Goal: Transaction & Acquisition: Purchase product/service

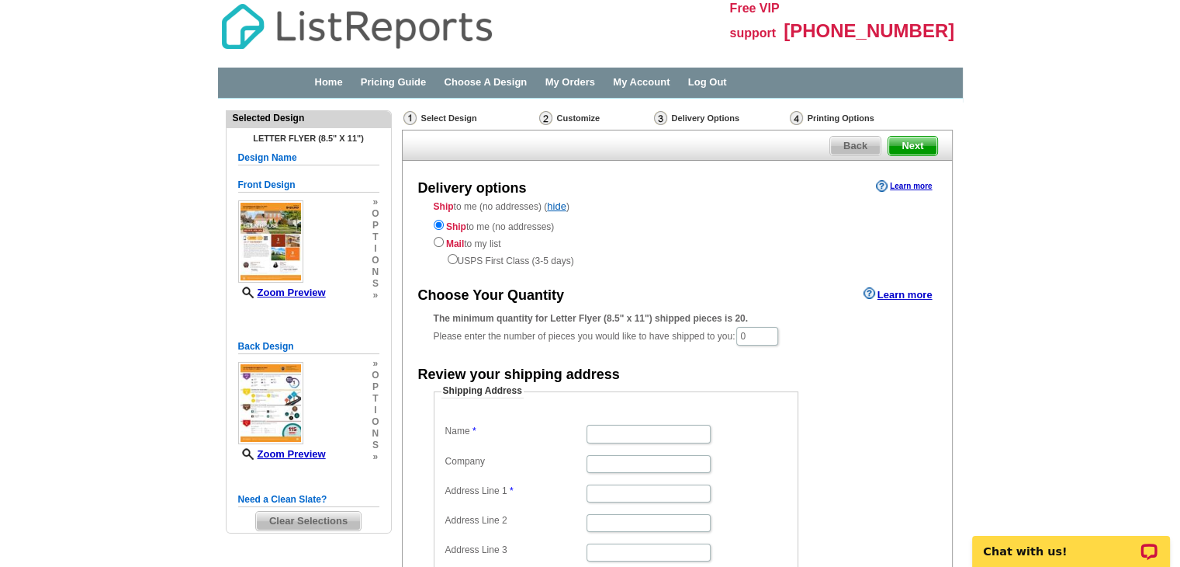
click at [833, 113] on div "Printing Options" at bounding box center [857, 118] width 138 height 16
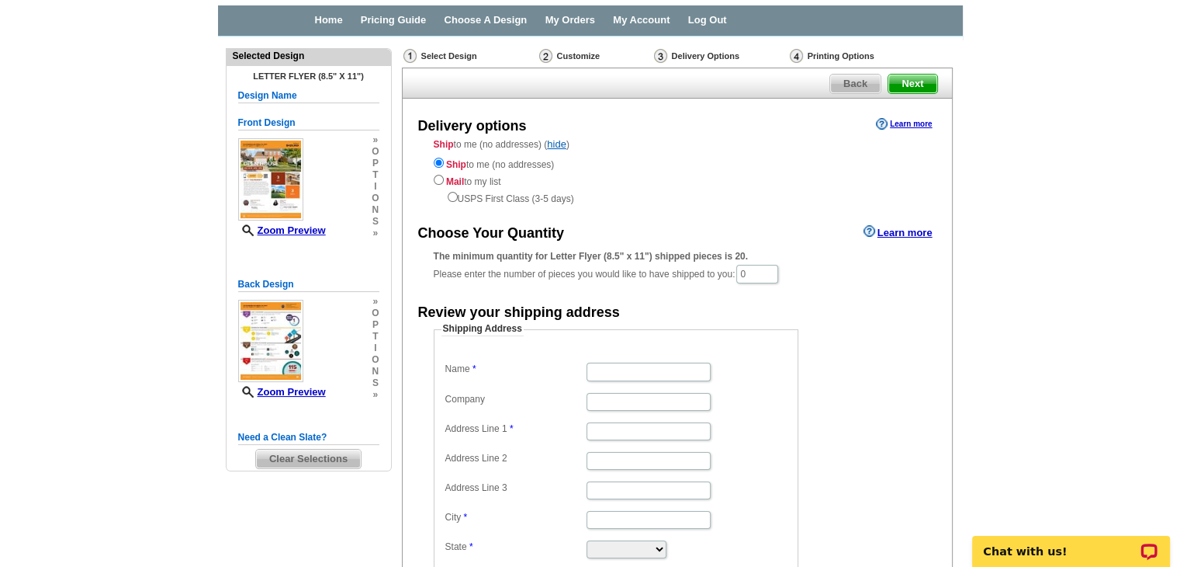
scroll to position [65, 0]
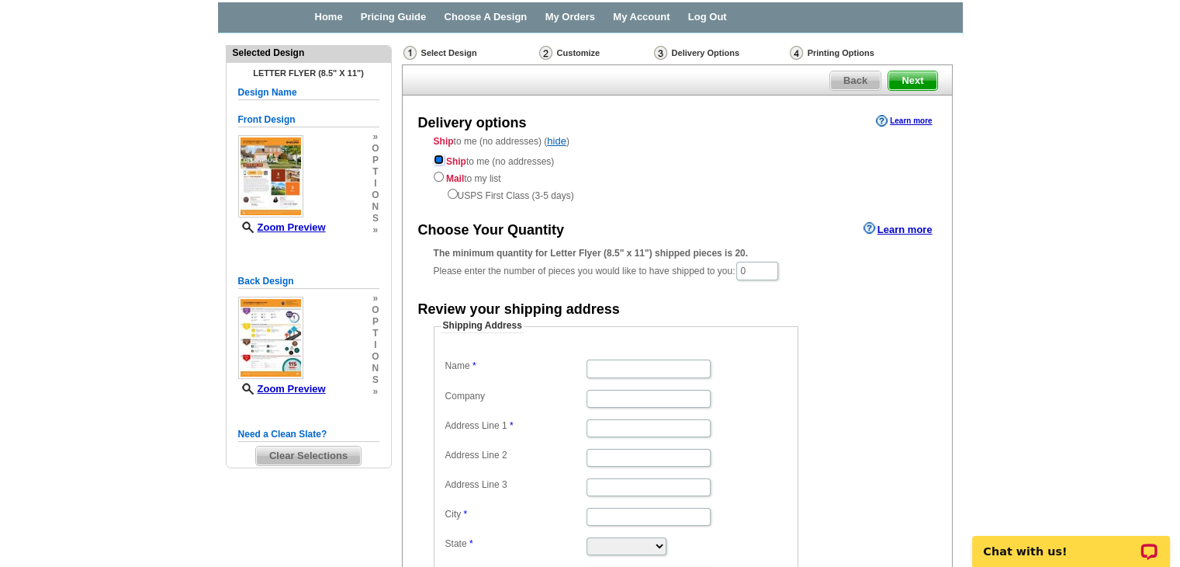
click at [438, 165] on input "radio" at bounding box center [439, 159] width 10 height 10
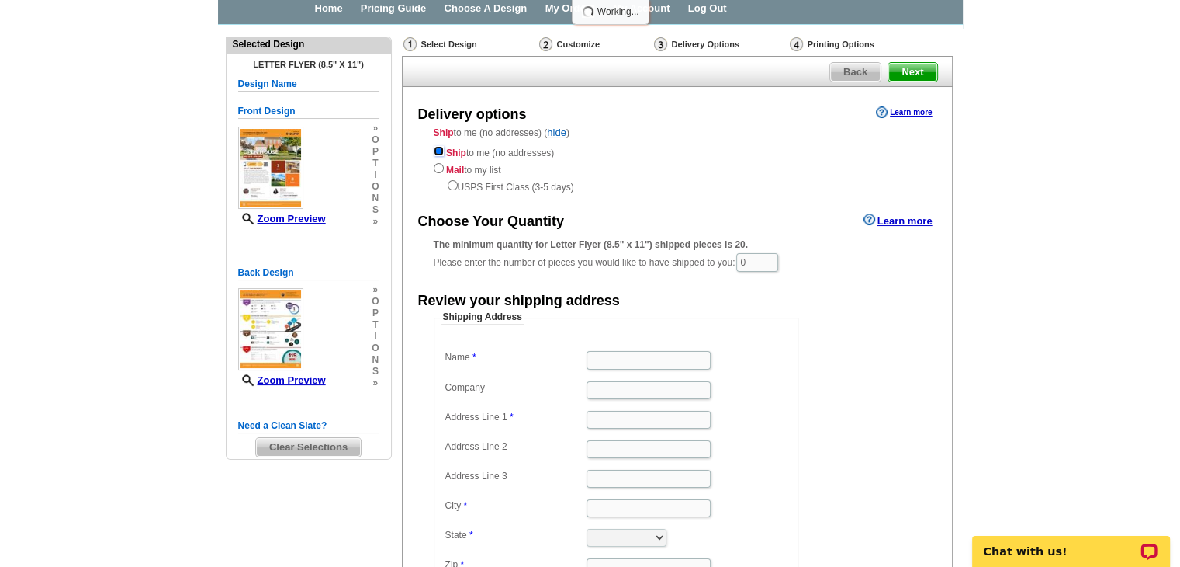
scroll to position [0, 0]
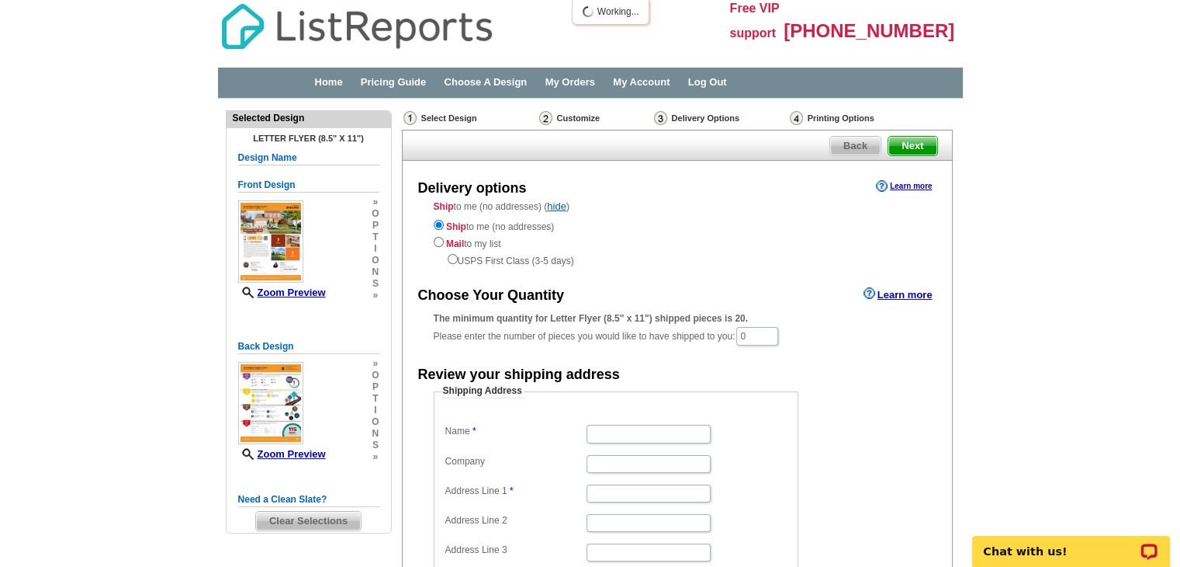
click at [799, 119] on img at bounding box center [796, 118] width 13 height 14
click at [441, 224] on input "radio" at bounding box center [439, 225] width 10 height 10
click at [440, 224] on input "radio" at bounding box center [439, 225] width 10 height 10
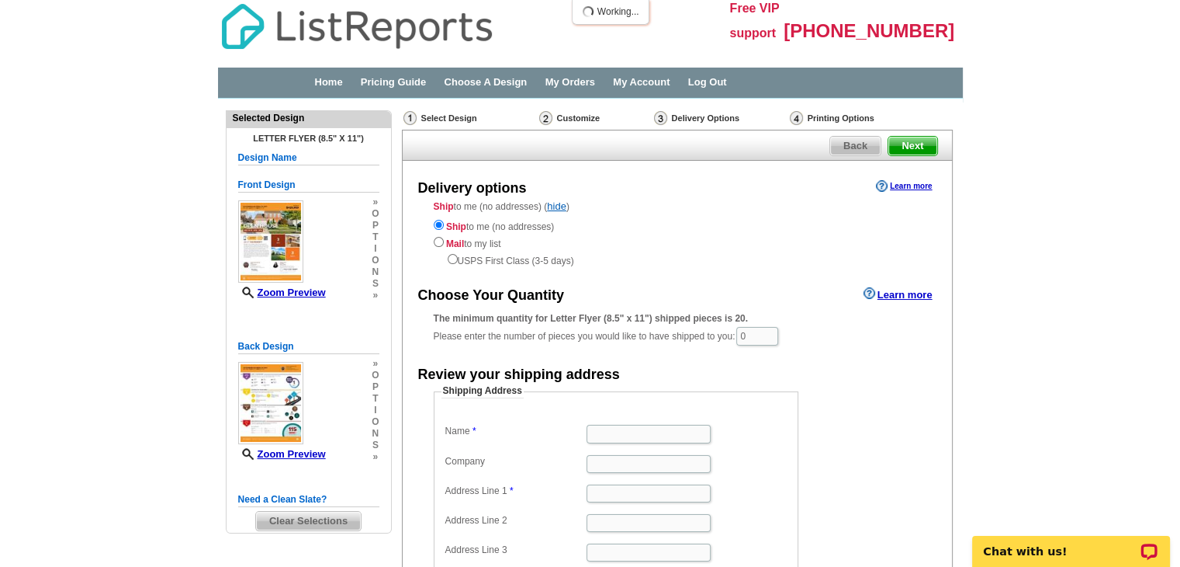
click at [587, 113] on div "Customize" at bounding box center [595, 118] width 115 height 16
click at [798, 116] on img at bounding box center [796, 118] width 13 height 14
click at [910, 142] on span "Next" at bounding box center [913, 146] width 48 height 19
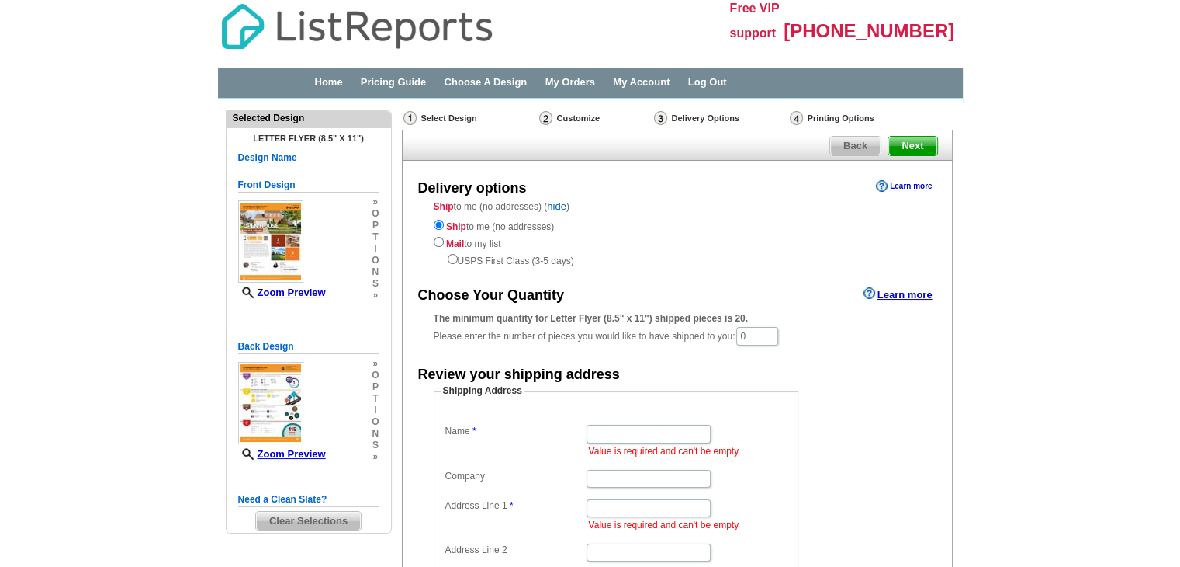
click at [558, 207] on link "hide" at bounding box center [556, 206] width 19 height 12
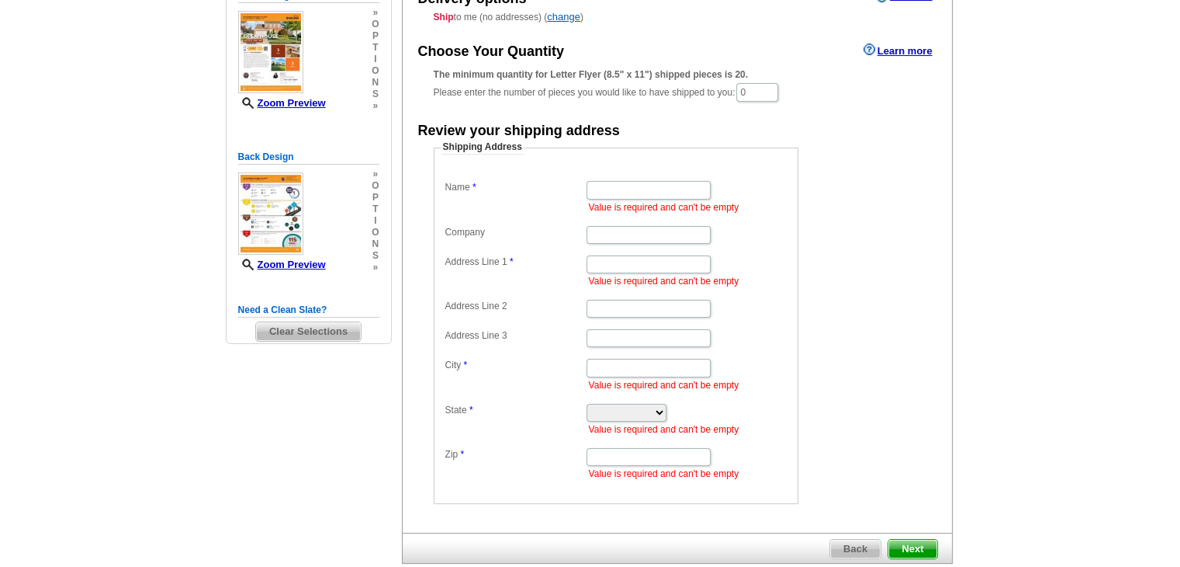
scroll to position [275, 0]
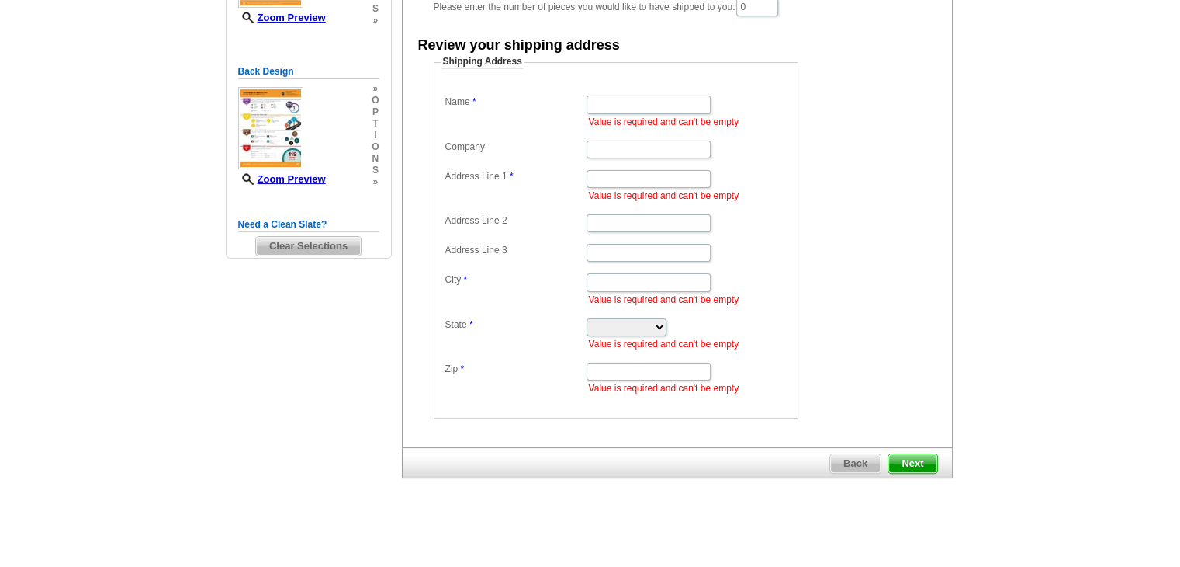
click at [1170, 140] on main "Need Help? call [PHONE_NUMBER], chat with support, or have our designers make s…" at bounding box center [590, 190] width 1180 height 733
click at [920, 454] on span "Next" at bounding box center [913, 463] width 48 height 19
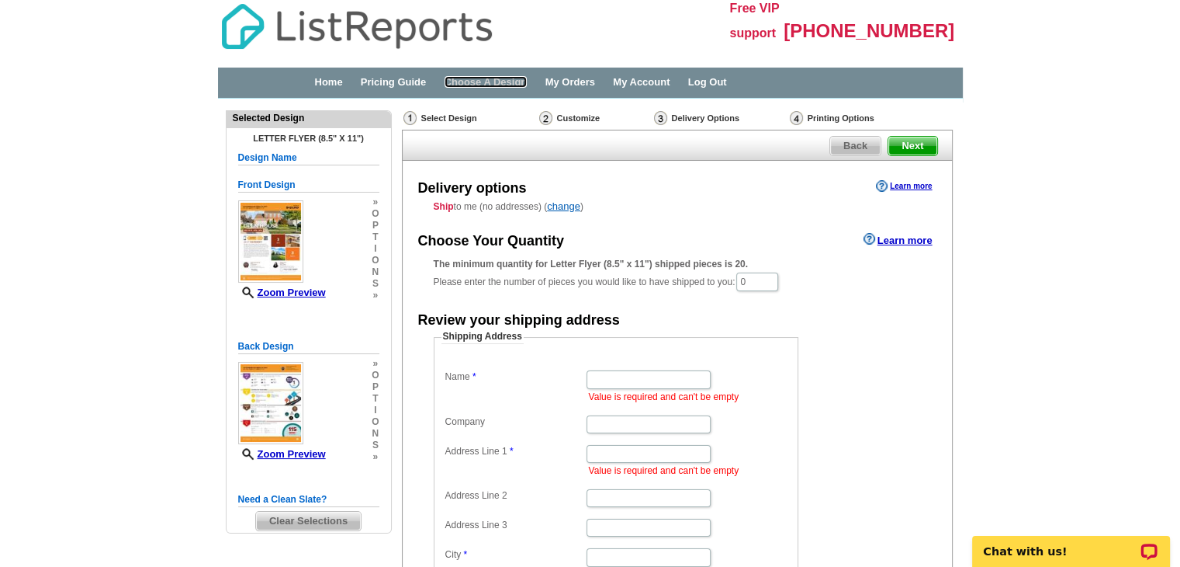
click at [528, 88] on link "Choose A Design" at bounding box center [486, 82] width 83 height 12
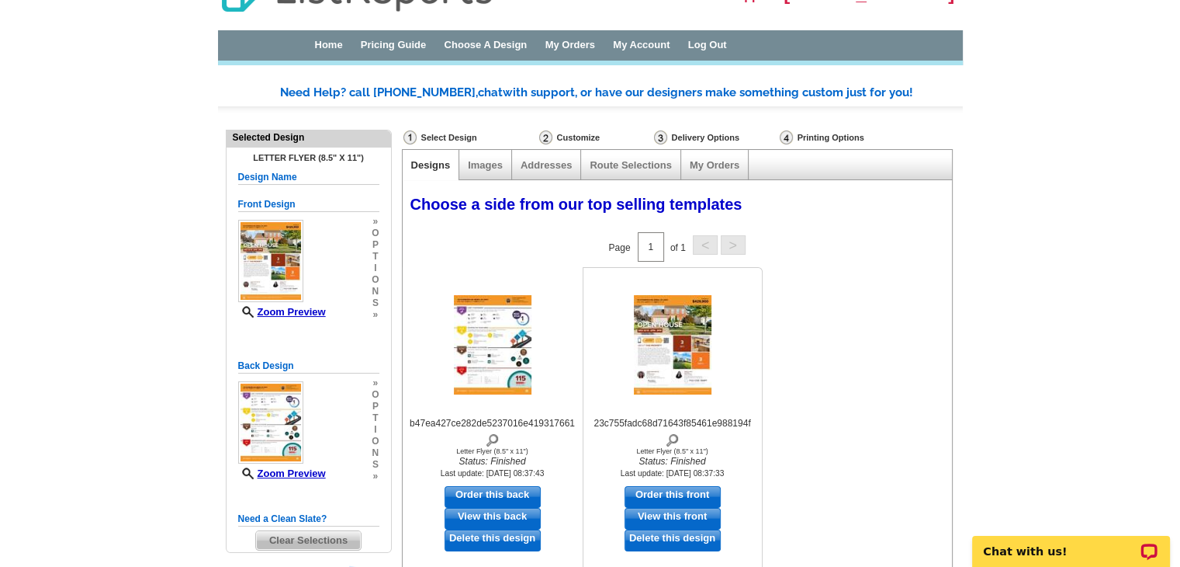
scroll to position [34, 0]
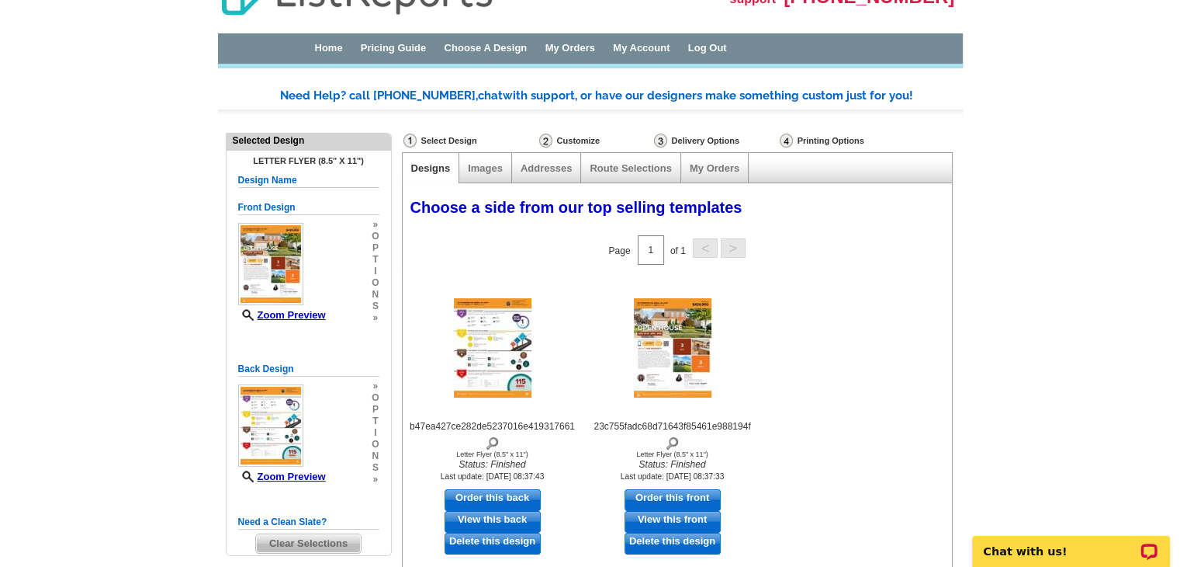
click at [795, 142] on div "Printing Options" at bounding box center [847, 141] width 138 height 16
click at [480, 168] on link "Images" at bounding box center [485, 168] width 35 height 12
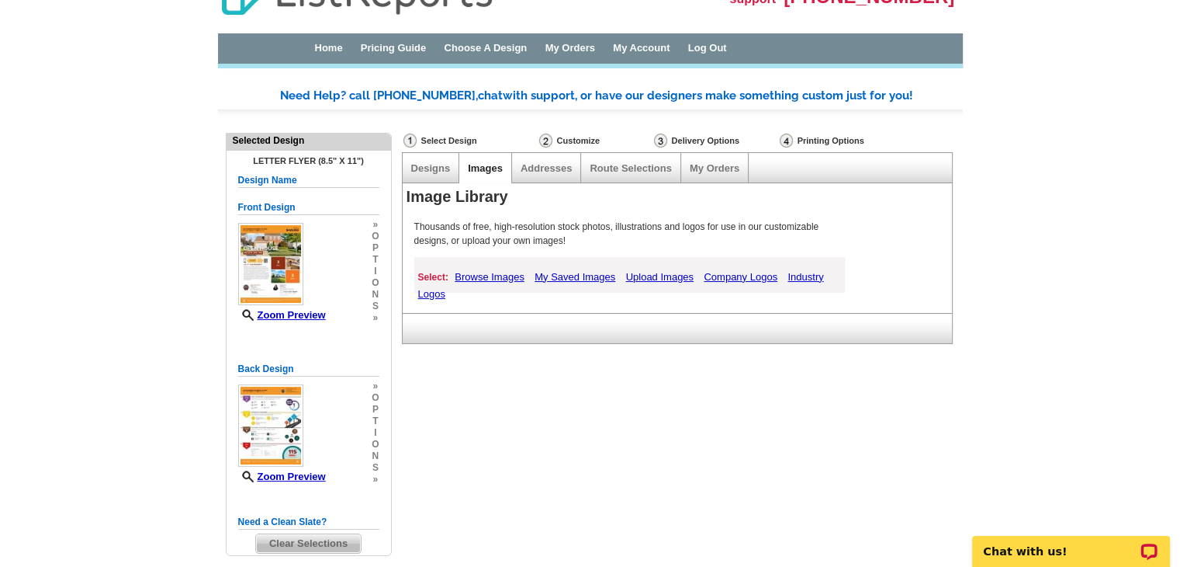
scroll to position [0, 0]
